Goal: Communication & Community: Ask a question

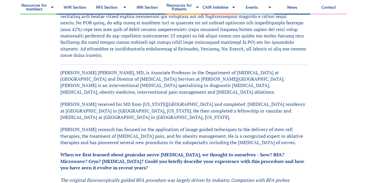
scroll to position [272, 0]
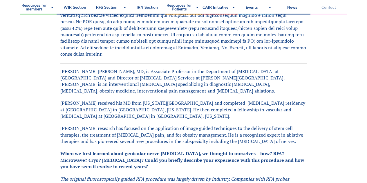
click at [328, 9] on link "Contact" at bounding box center [328, 7] width 36 height 14
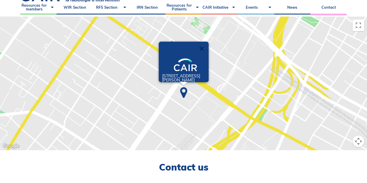
scroll to position [36, 0]
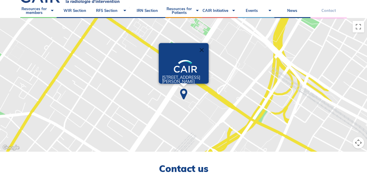
click at [330, 11] on link "Contact" at bounding box center [328, 10] width 36 height 14
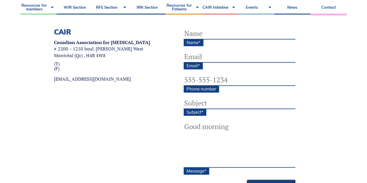
scroll to position [197, 0]
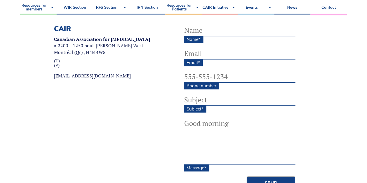
click at [198, 32] on input "Name *" at bounding box center [240, 31] width 112 height 12
type input "Ron J Rappel"
type input "ronrappel@sympatico.ca"
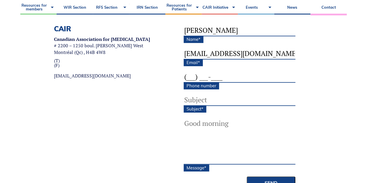
click at [227, 76] on input "(___) ___-____" at bounding box center [240, 77] width 112 height 12
type input "(514) 947-5664"
click at [197, 101] on input "Subject *" at bounding box center [240, 100] width 112 height 12
type input "Genicular nerve"
click at [190, 157] on textarea "Message *" at bounding box center [240, 141] width 112 height 46
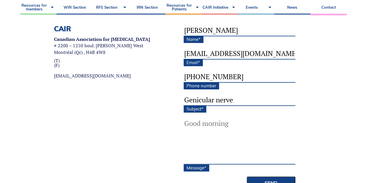
click at [229, 124] on textarea "Message *" at bounding box center [240, 141] width 112 height 46
click at [210, 126] on textarea "Message *" at bounding box center [240, 141] width 112 height 46
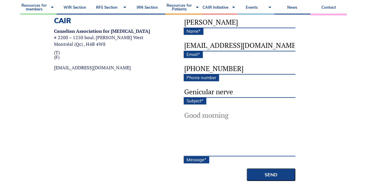
scroll to position [228, 0]
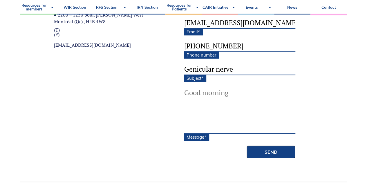
click at [196, 128] on textarea "Message *" at bounding box center [240, 110] width 112 height 46
click at [190, 130] on textarea "Message *" at bounding box center [240, 110] width 112 height 46
drag, startPoint x: 190, startPoint y: 130, endPoint x: 186, endPoint y: 127, distance: 5.0
click at [186, 127] on textarea "Message *" at bounding box center [240, 110] width 112 height 46
click at [226, 92] on textarea "Message *" at bounding box center [240, 110] width 112 height 46
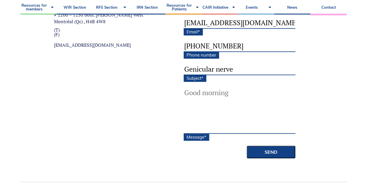
click at [184, 92] on textarea "Message *" at bounding box center [240, 110] width 112 height 46
paste textarea "Can you reach out to Matt to see if he can do a radiofrequency ablation of the …"
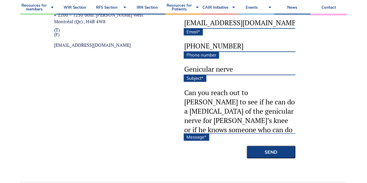
scroll to position [9, 0]
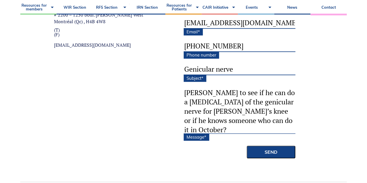
click at [226, 92] on textarea "Can you reach out to Matt to see if he can do a radiofrequency ablation of the …" at bounding box center [240, 110] width 112 height 46
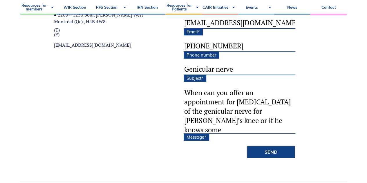
scroll to position [0, 0]
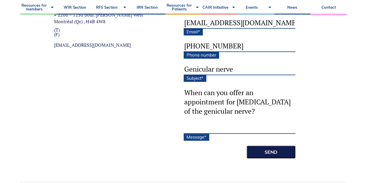
type textarea "When can you offer an appointment for radiofrequency ablation of the genicular …"
click at [269, 152] on input "Send" at bounding box center [270, 152] width 49 height 13
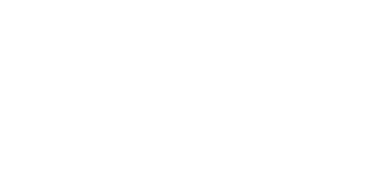
scroll to position [228, 0]
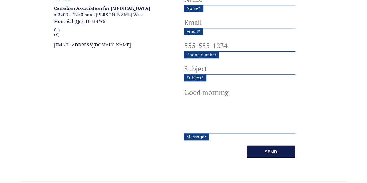
click at [263, 151] on input "Send" at bounding box center [270, 151] width 49 height 13
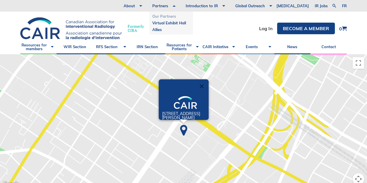
click at [178, 17] on link "Our Partners" at bounding box center [171, 16] width 38 height 7
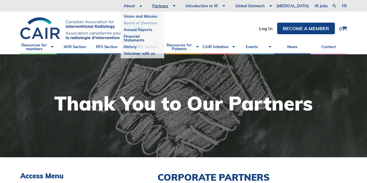
click at [149, 24] on link "Board of Directors" at bounding box center [143, 23] width 38 height 7
